Goal: Transaction & Acquisition: Purchase product/service

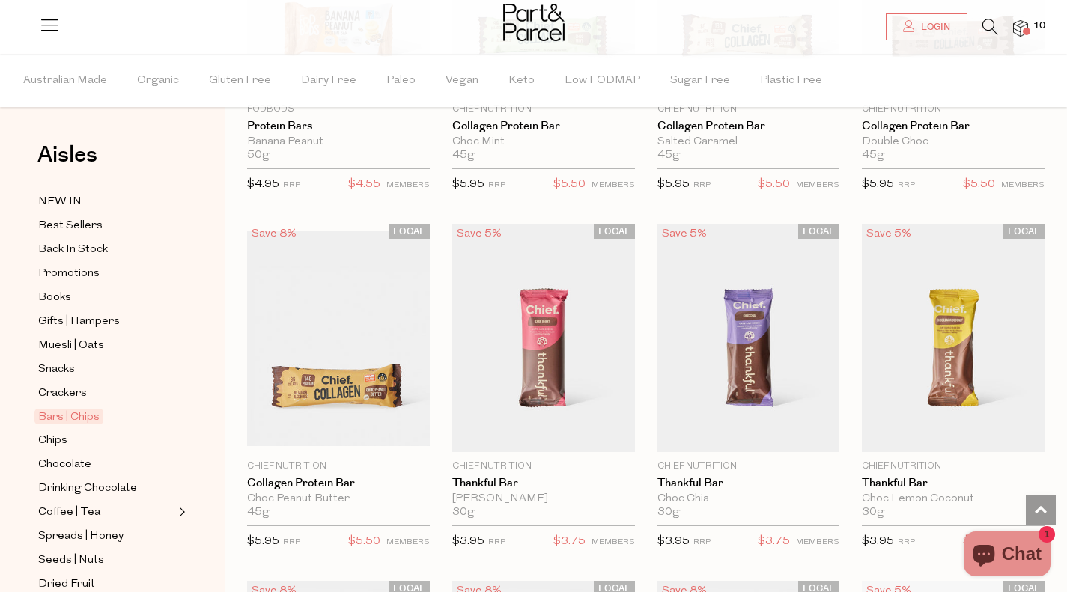
scroll to position [1497, 0]
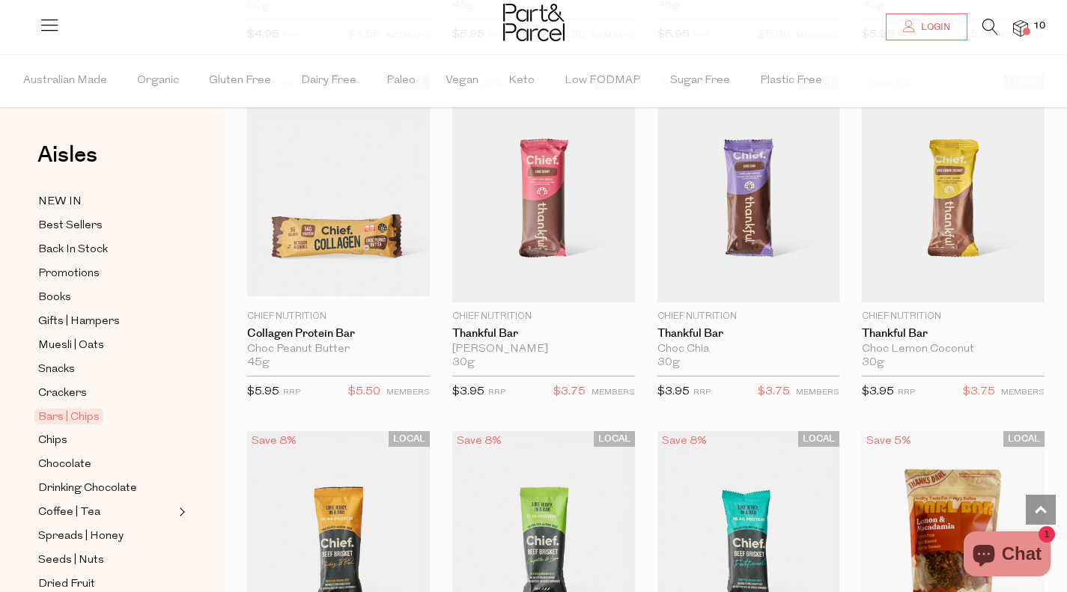
click at [561, 286] on span "Add To Parcel" at bounding box center [543, 294] width 93 height 16
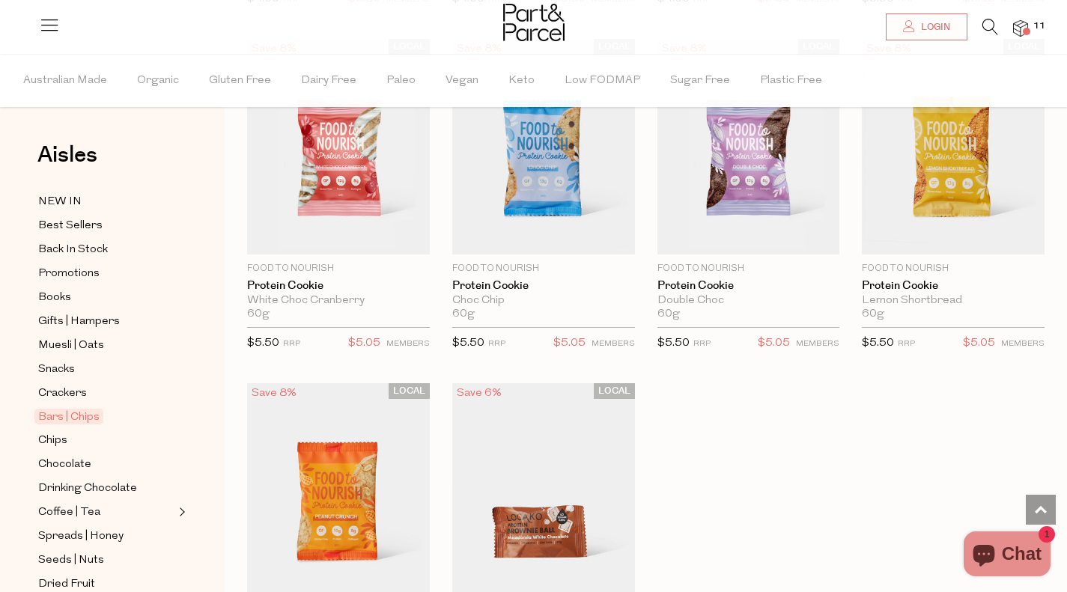
scroll to position [3967, 0]
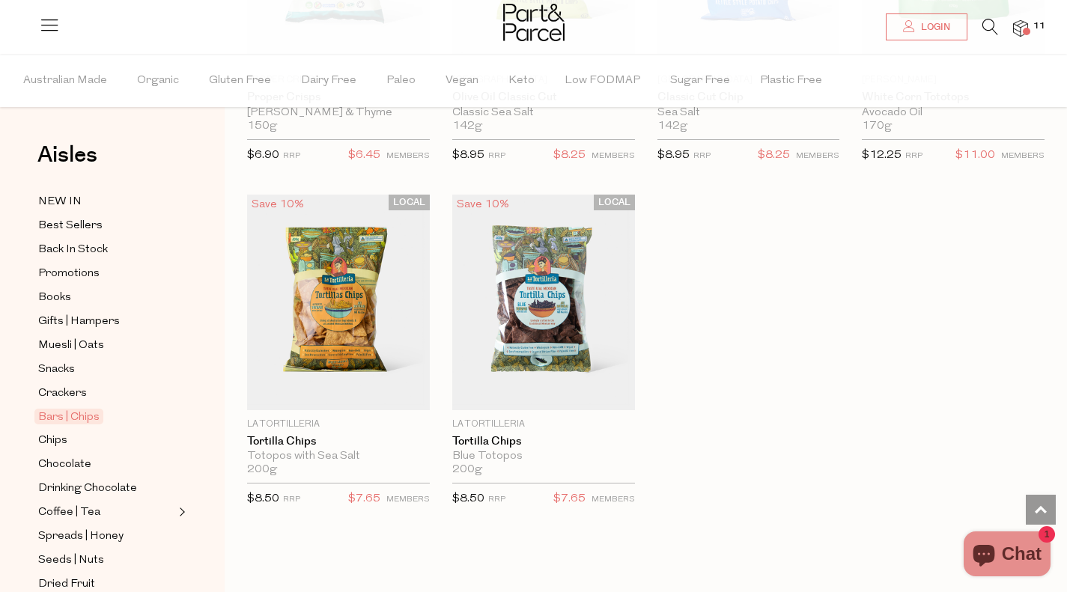
scroll to position [6137, 0]
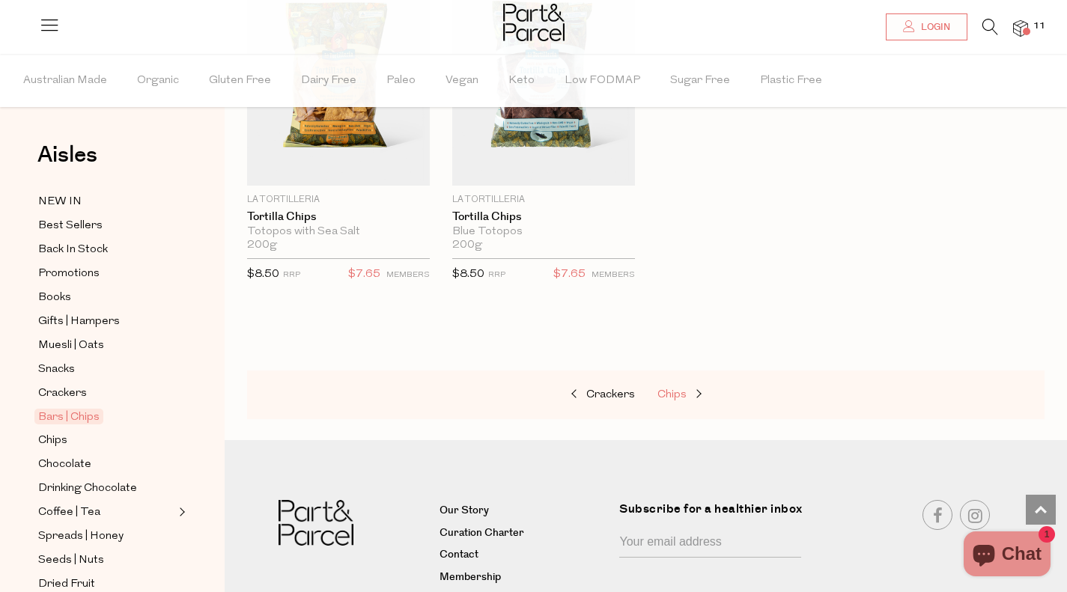
click at [667, 389] on span "Chips" at bounding box center [671, 394] width 29 height 11
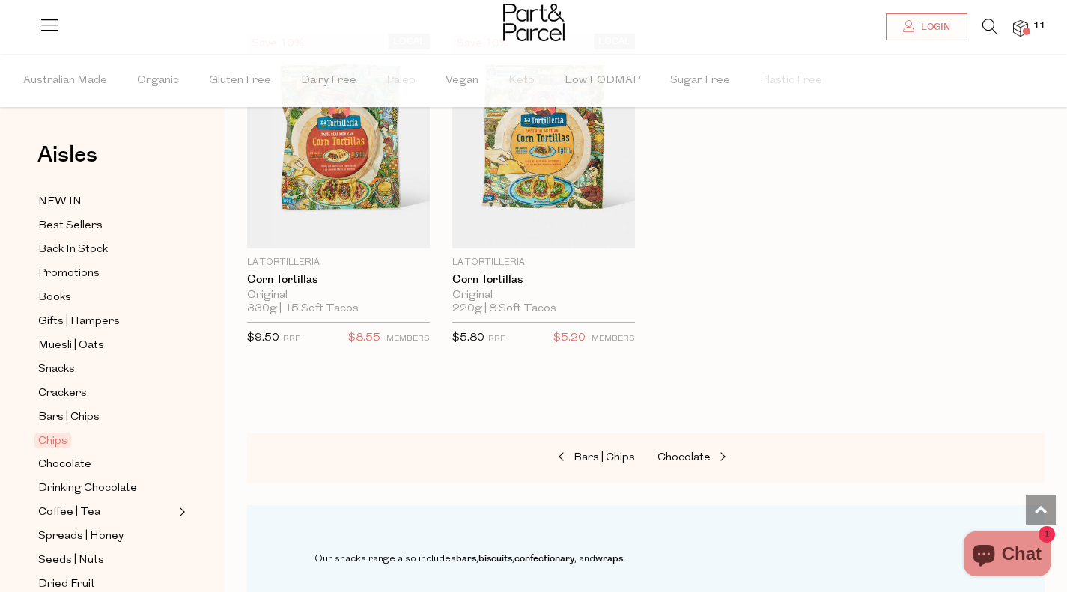
scroll to position [1572, 0]
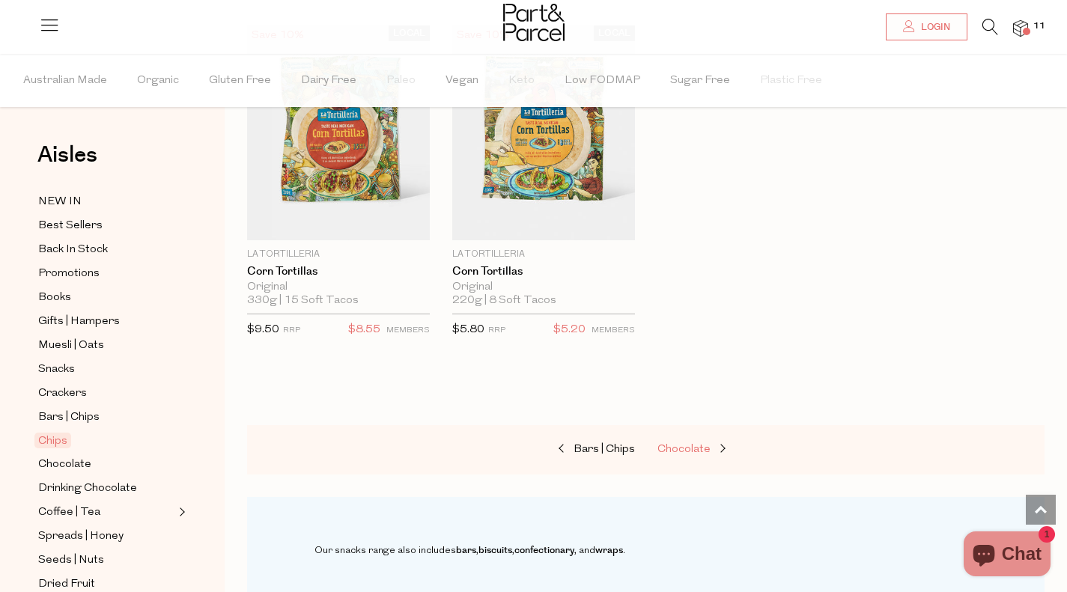
click at [700, 444] on span "Chocolate" at bounding box center [683, 449] width 53 height 11
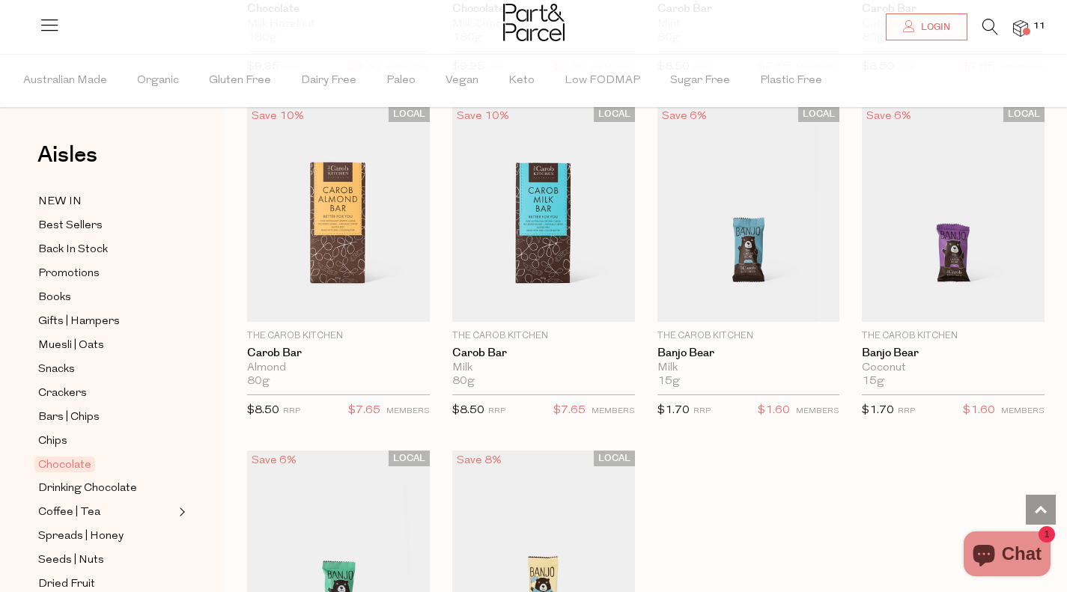
scroll to position [3967, 0]
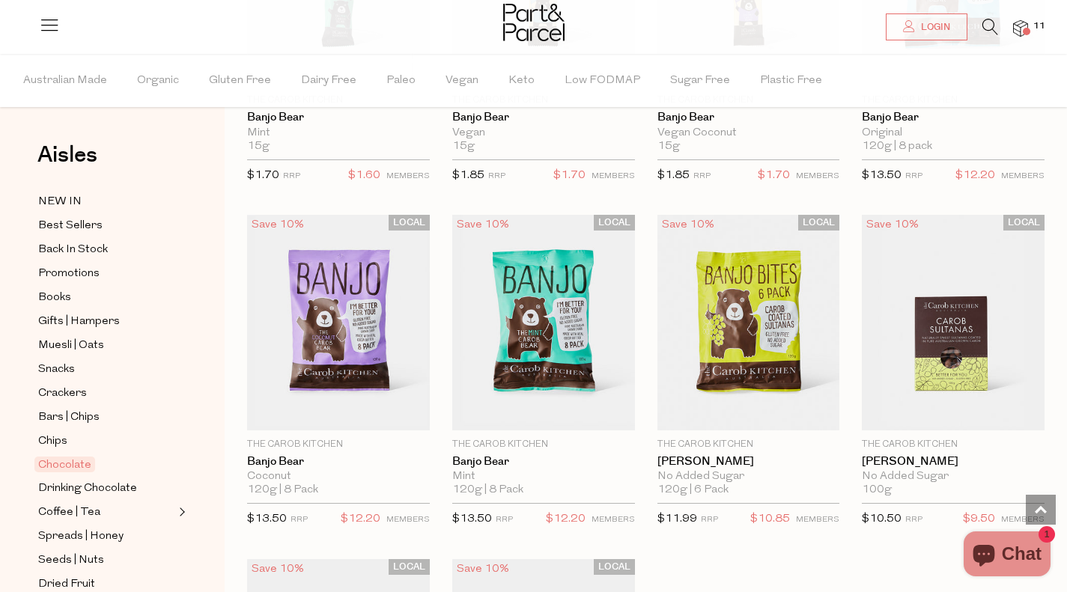
scroll to position [4341, 0]
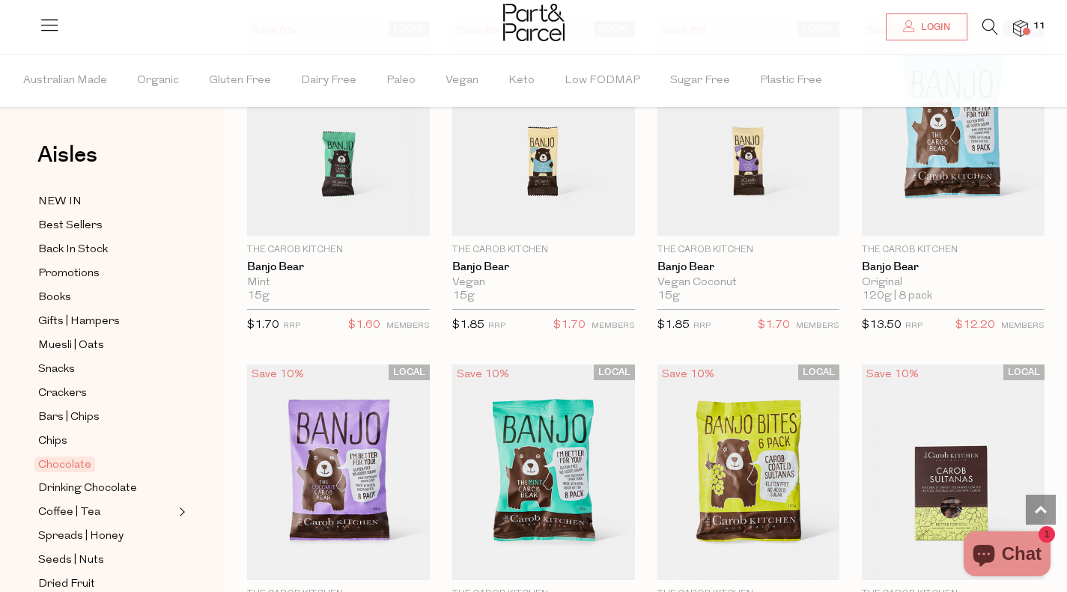
drag, startPoint x: 980, startPoint y: 204, endPoint x: 846, endPoint y: 236, distance: 137.8
click at [980, 219] on span "Add To Parcel" at bounding box center [952, 227] width 93 height 16
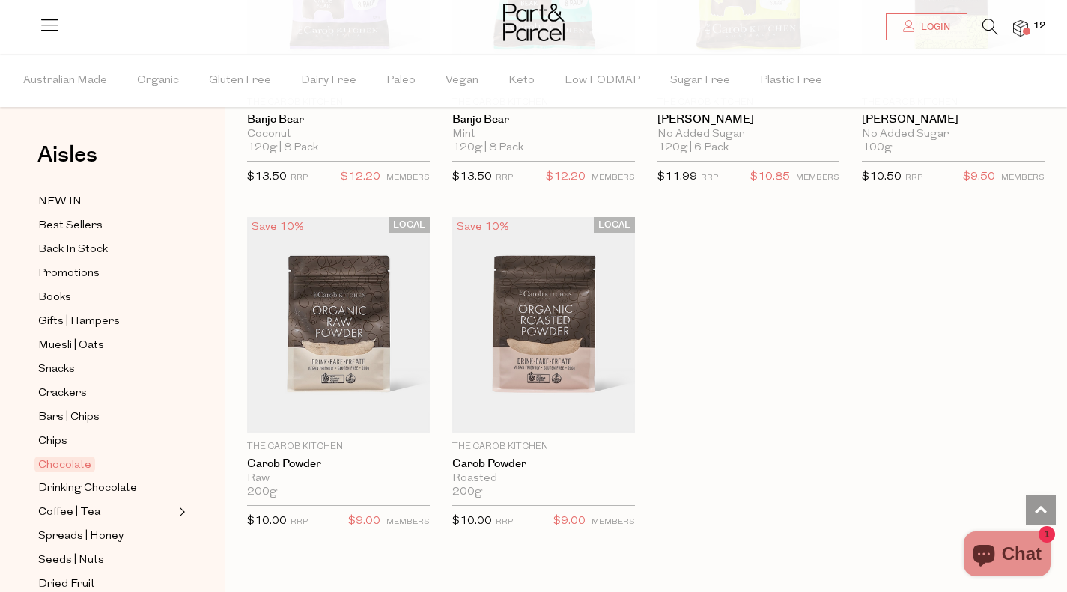
scroll to position [4940, 0]
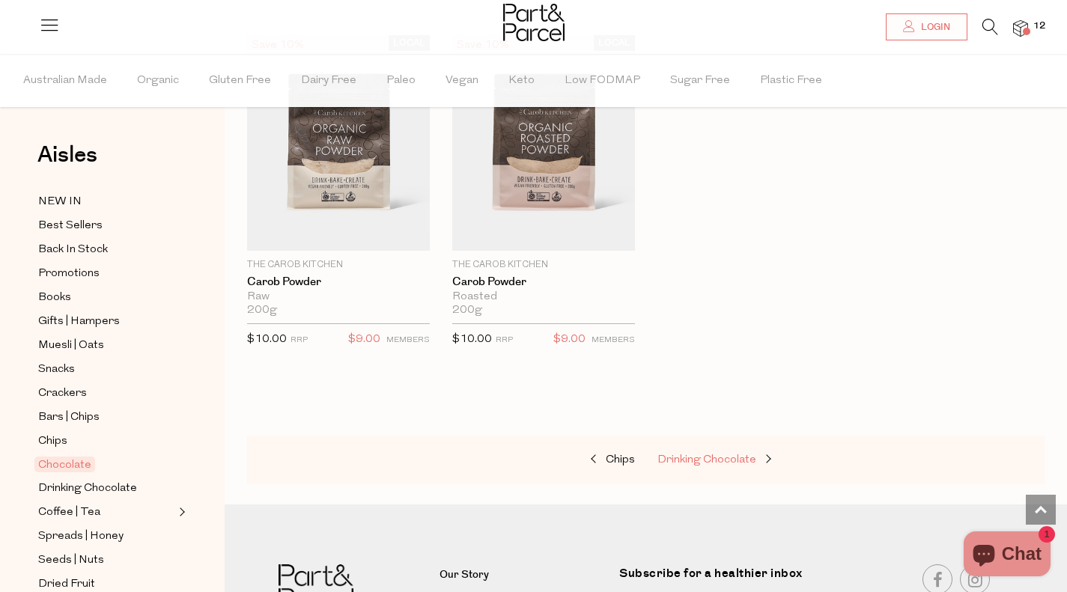
click at [712, 454] on span "Drinking Chocolate" at bounding box center [706, 459] width 99 height 11
